Goal: Information Seeking & Learning: Compare options

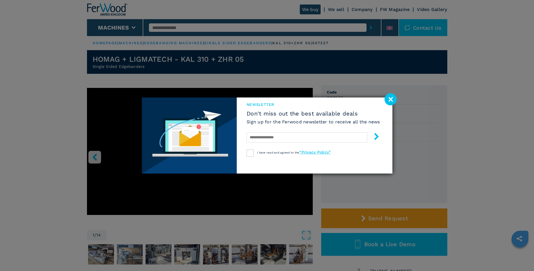
click at [389, 96] on image at bounding box center [390, 99] width 12 height 12
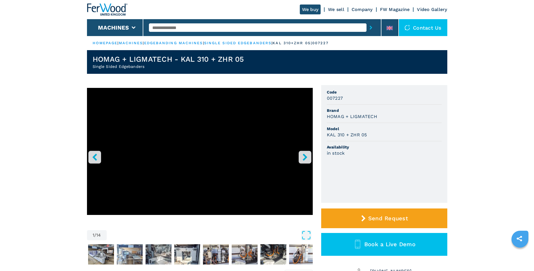
click at [305, 163] on button "right-button" at bounding box center [305, 157] width 13 height 13
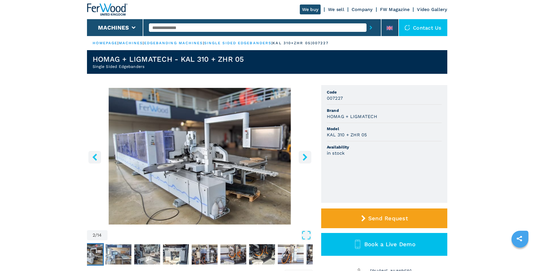
click at [306, 157] on icon "right-button" at bounding box center [305, 156] width 5 height 7
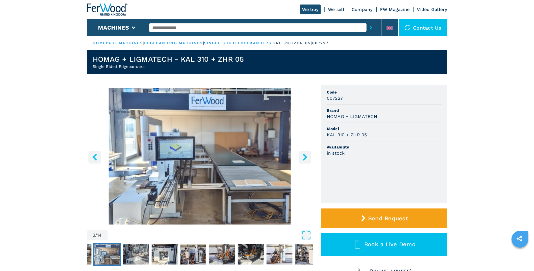
click at [307, 158] on icon "right-button" at bounding box center [304, 156] width 7 height 7
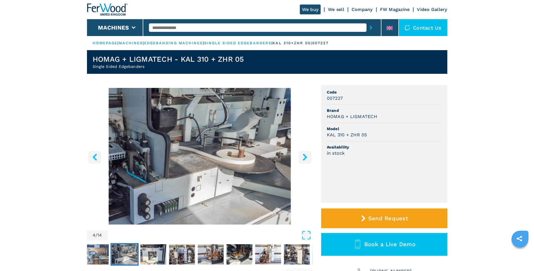
click at [307, 158] on icon "right-button" at bounding box center [304, 156] width 7 height 7
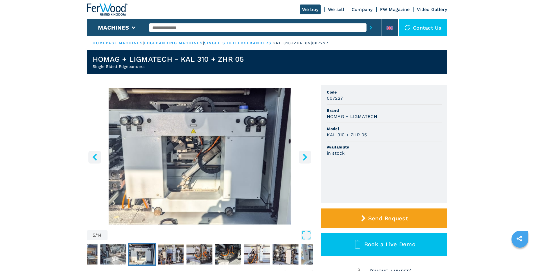
click at [307, 158] on icon "right-button" at bounding box center [304, 156] width 7 height 7
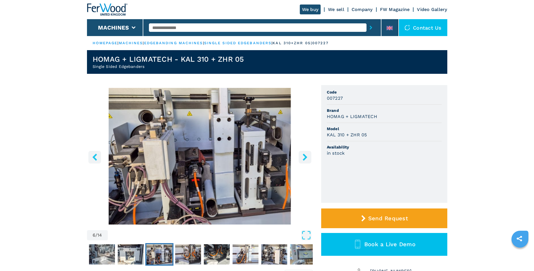
click at [307, 160] on icon "right-button" at bounding box center [304, 156] width 7 height 7
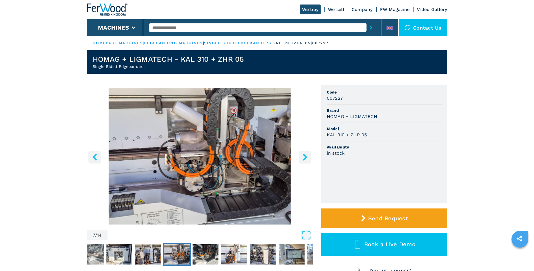
click at [307, 160] on icon "right-button" at bounding box center [304, 156] width 7 height 7
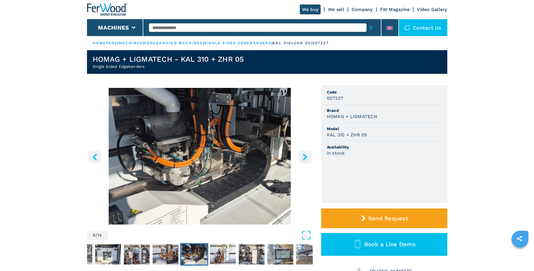
click at [306, 160] on icon "right-button" at bounding box center [304, 156] width 7 height 7
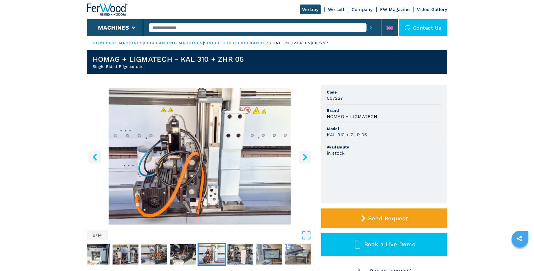
click at [284, 152] on img "Go to Slide 9" at bounding box center [200, 156] width 226 height 136
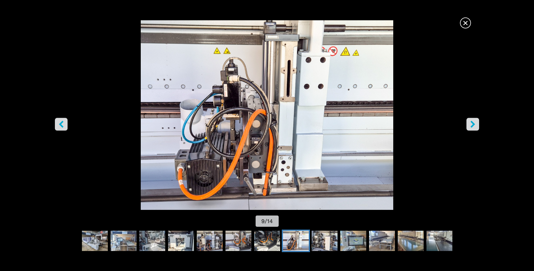
click at [475, 126] on icon "right-button" at bounding box center [472, 124] width 7 height 7
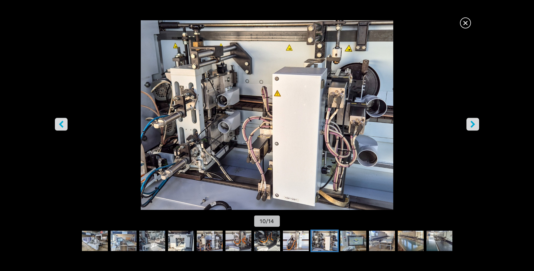
click at [475, 126] on icon "right-button" at bounding box center [472, 124] width 7 height 7
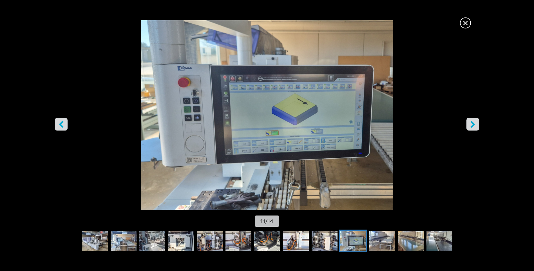
click at [472, 126] on icon "right-button" at bounding box center [473, 124] width 5 height 7
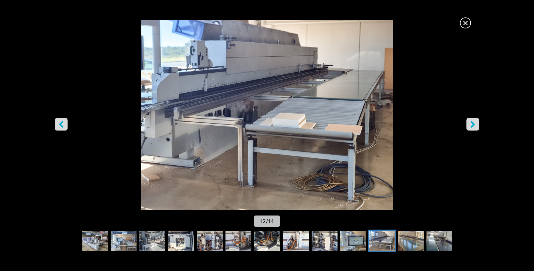
click at [476, 124] on button "right-button" at bounding box center [472, 124] width 13 height 13
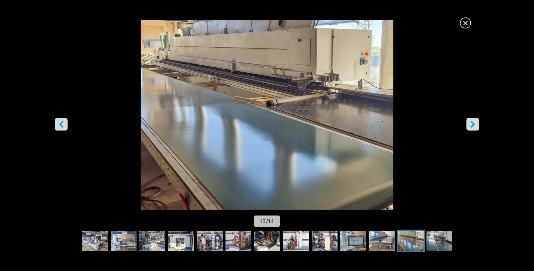
click at [476, 124] on button "right-button" at bounding box center [472, 124] width 13 height 13
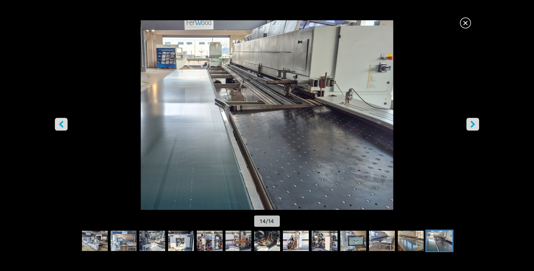
click at [468, 24] on span "×" at bounding box center [465, 22] width 10 height 10
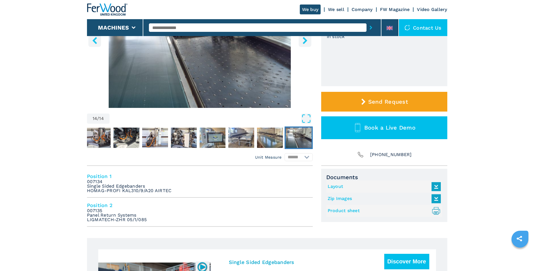
scroll to position [113, 0]
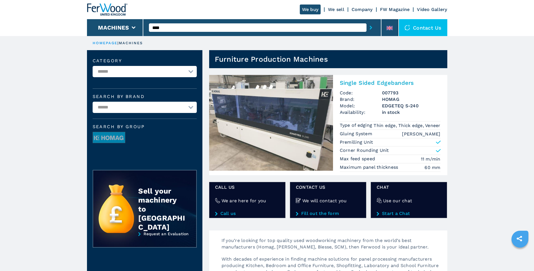
click at [271, 122] on img at bounding box center [271, 123] width 124 height 96
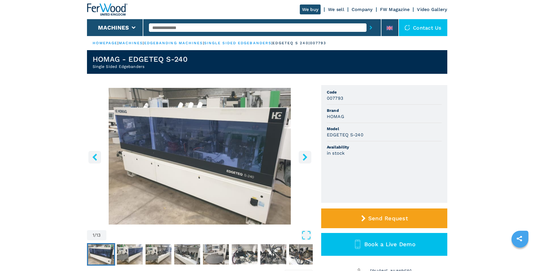
click at [306, 157] on icon "right-button" at bounding box center [305, 156] width 5 height 7
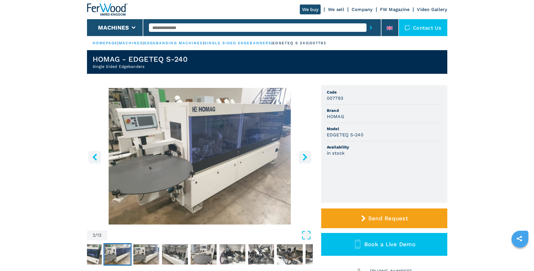
click at [306, 158] on icon "right-button" at bounding box center [305, 156] width 5 height 7
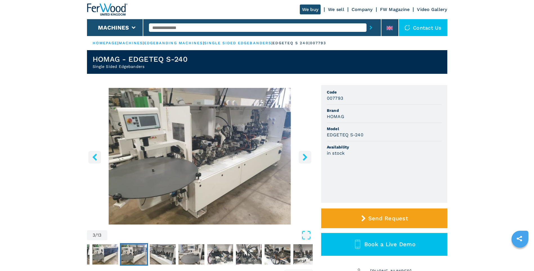
click at [306, 158] on icon "right-button" at bounding box center [305, 156] width 5 height 7
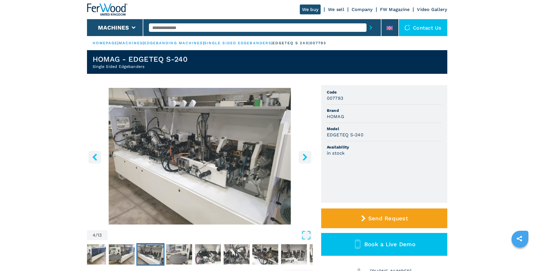
click at [306, 158] on icon "right-button" at bounding box center [305, 156] width 5 height 7
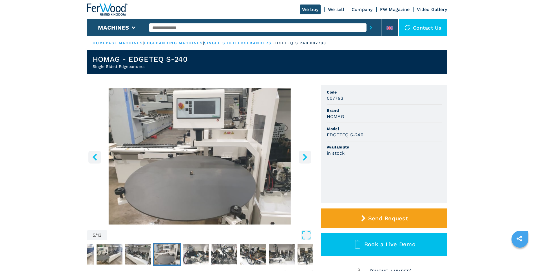
click at [306, 158] on icon "right-button" at bounding box center [305, 156] width 5 height 7
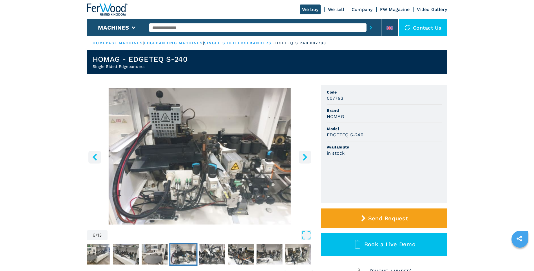
click at [306, 158] on icon "right-button" at bounding box center [305, 156] width 5 height 7
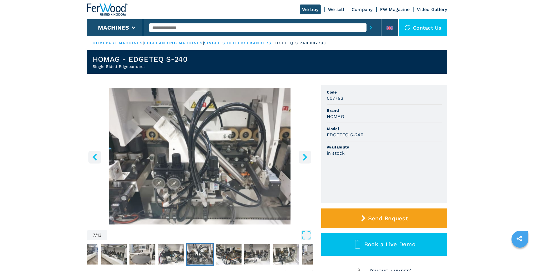
click at [306, 158] on icon "right-button" at bounding box center [305, 156] width 5 height 7
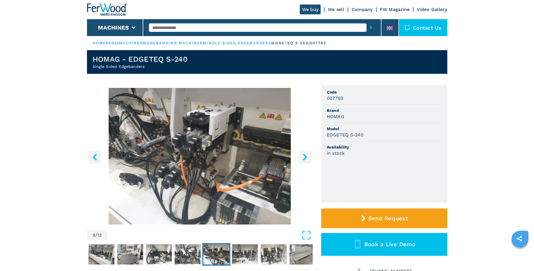
click at [306, 158] on icon "right-button" at bounding box center [305, 156] width 5 height 7
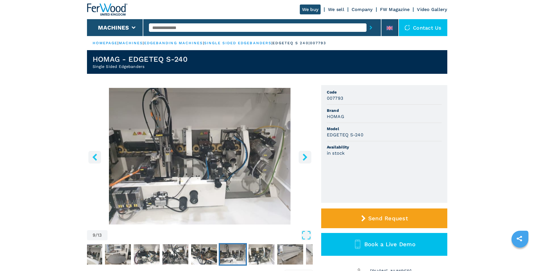
click at [306, 158] on icon "right-button" at bounding box center [305, 156] width 5 height 7
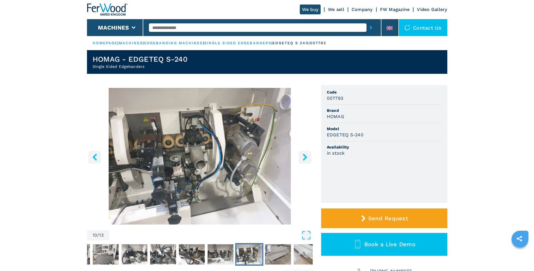
click at [306, 158] on icon "right-button" at bounding box center [305, 156] width 5 height 7
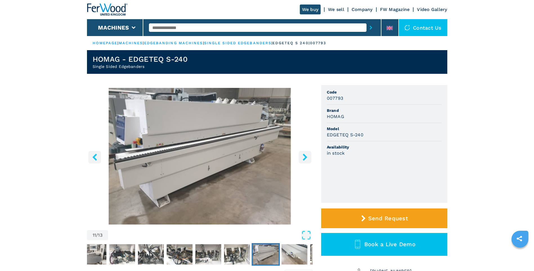
click at [306, 158] on icon "right-button" at bounding box center [305, 156] width 5 height 7
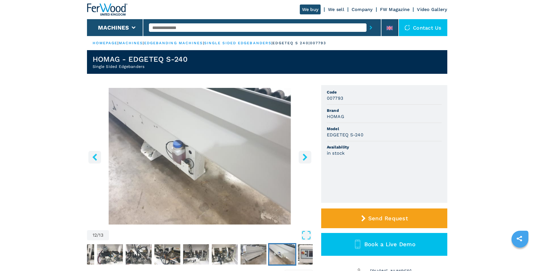
click at [306, 158] on icon "right-button" at bounding box center [305, 156] width 5 height 7
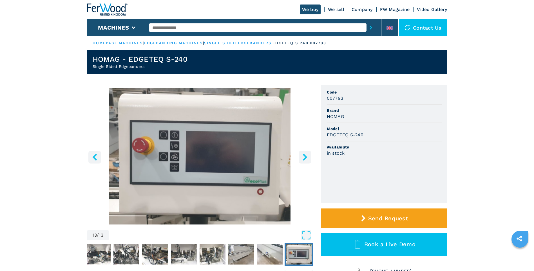
click at [306, 158] on icon "right-button" at bounding box center [305, 156] width 5 height 7
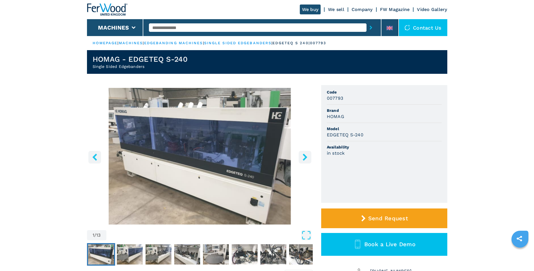
click at [306, 158] on icon "right-button" at bounding box center [305, 156] width 5 height 7
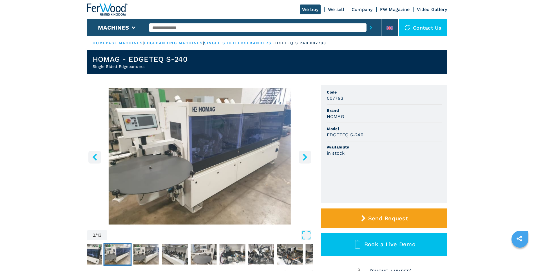
click at [306, 158] on icon "right-button" at bounding box center [305, 156] width 5 height 7
